Goal: Transaction & Acquisition: Book appointment/travel/reservation

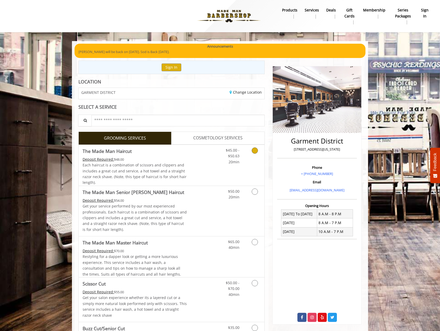
click at [168, 157] on div "Deposit Required: $48.00" at bounding box center [135, 159] width 104 height 6
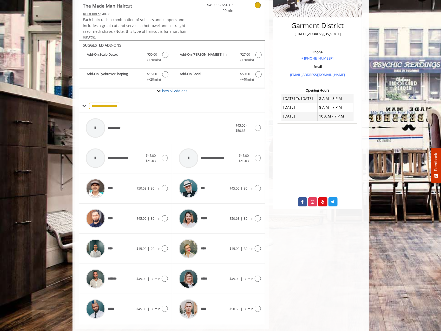
scroll to position [125, 0]
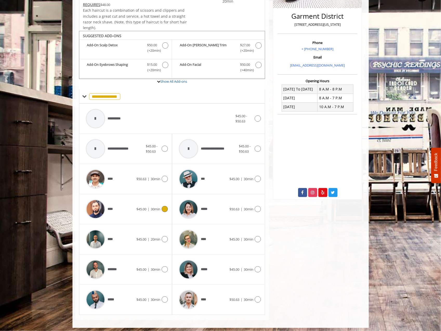
click at [126, 208] on div "****" at bounding box center [109, 209] width 53 height 25
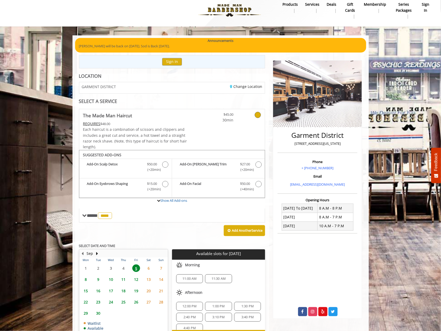
scroll to position [37, 0]
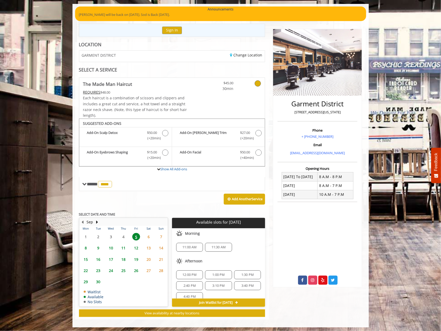
click at [190, 245] on span "11:00 AM" at bounding box center [189, 247] width 14 height 4
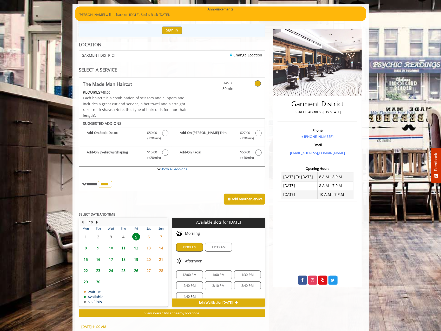
scroll to position [131, 0]
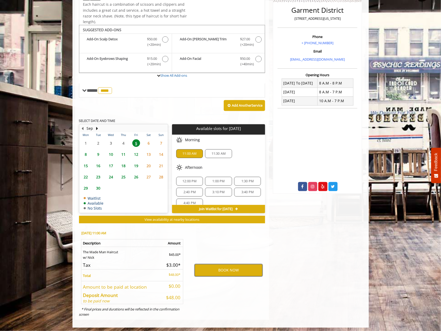
click at [219, 268] on button "BOOK NOW" at bounding box center [228, 270] width 68 height 12
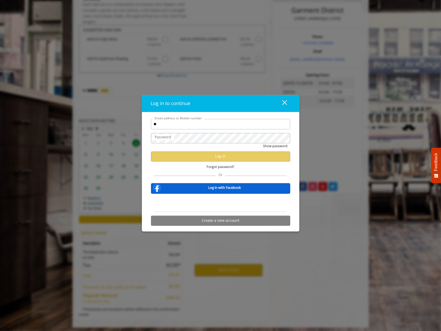
type input "**********"
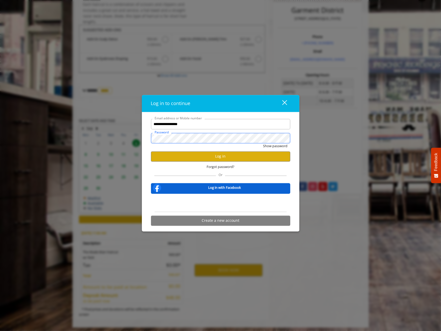
click at [263, 143] on button "Show password" at bounding box center [275, 145] width 24 height 5
click at [213, 157] on button "Log in" at bounding box center [220, 156] width 139 height 10
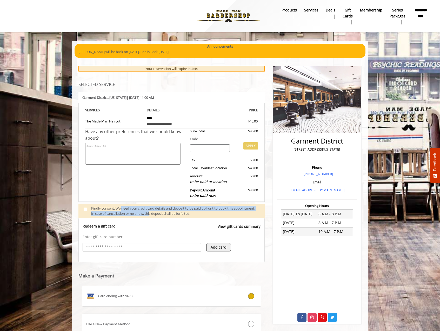
drag, startPoint x: 121, startPoint y: 208, endPoint x: 173, endPoint y: 211, distance: 51.8
click at [173, 211] on div "Kindly consent: We need your credit card details and deposit to be paid upfront…" at bounding box center [175, 210] width 168 height 11
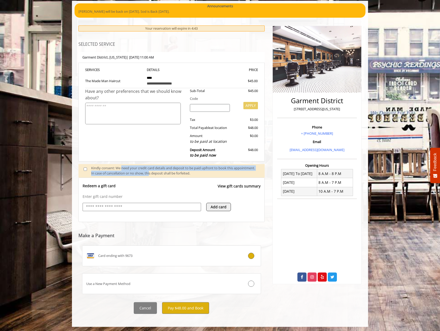
scroll to position [41, 0]
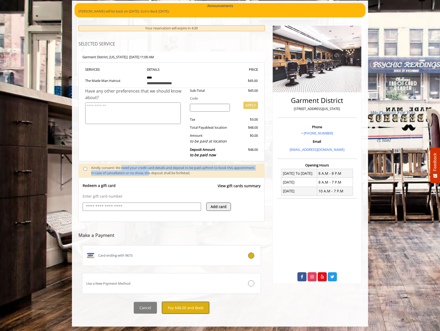
click at [190, 306] on button "Pay $48.00 and Book" at bounding box center [185, 307] width 47 height 12
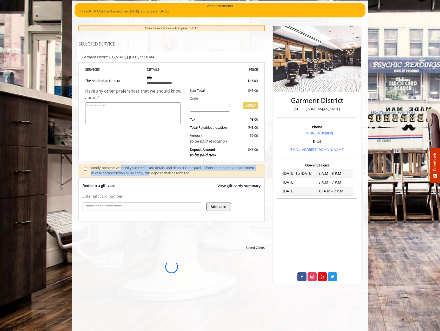
scroll to position [0, 0]
